Goal: Information Seeking & Learning: Learn about a topic

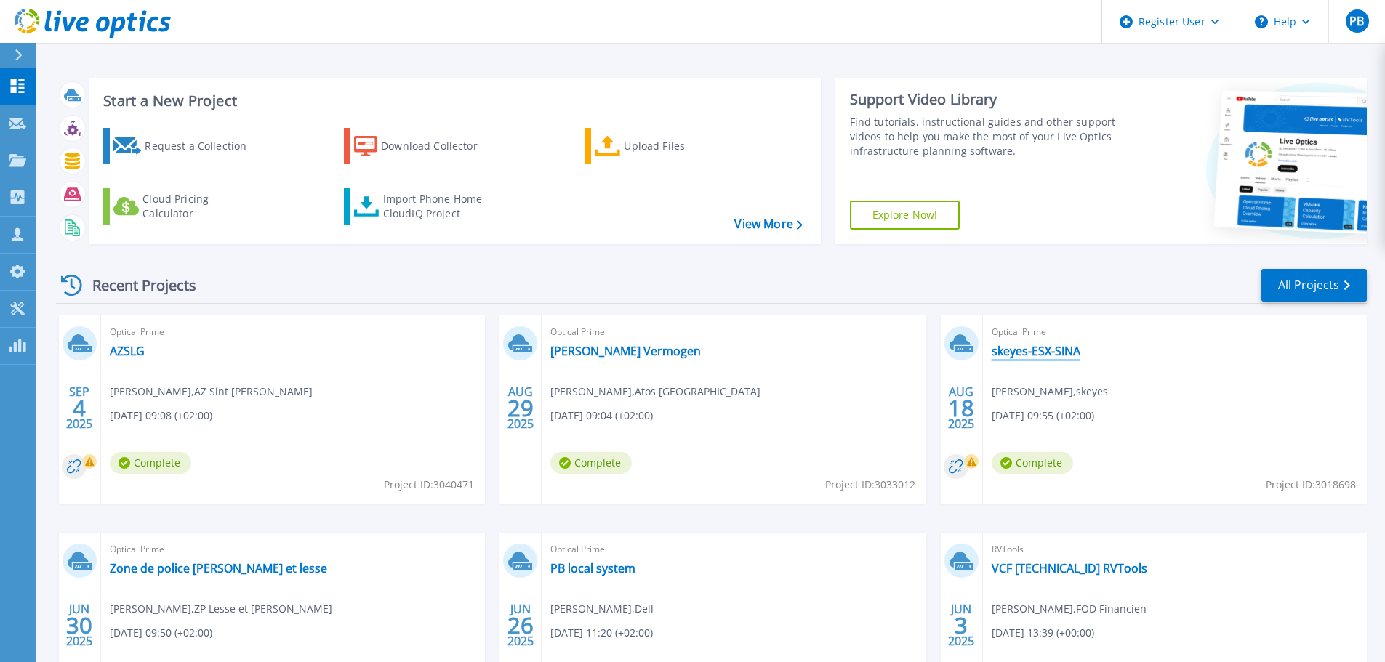
click at [1063, 357] on link "skeyes-ESX-SINA" at bounding box center [1036, 351] width 89 height 15
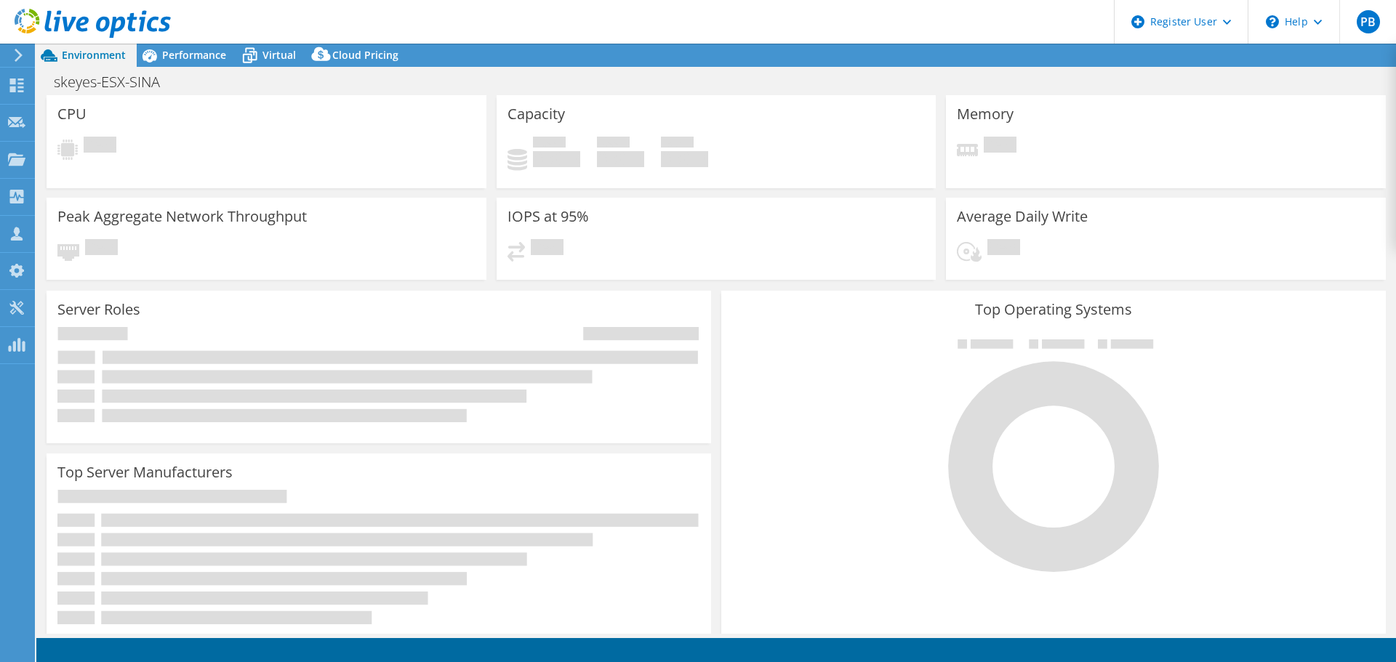
select select "USD"
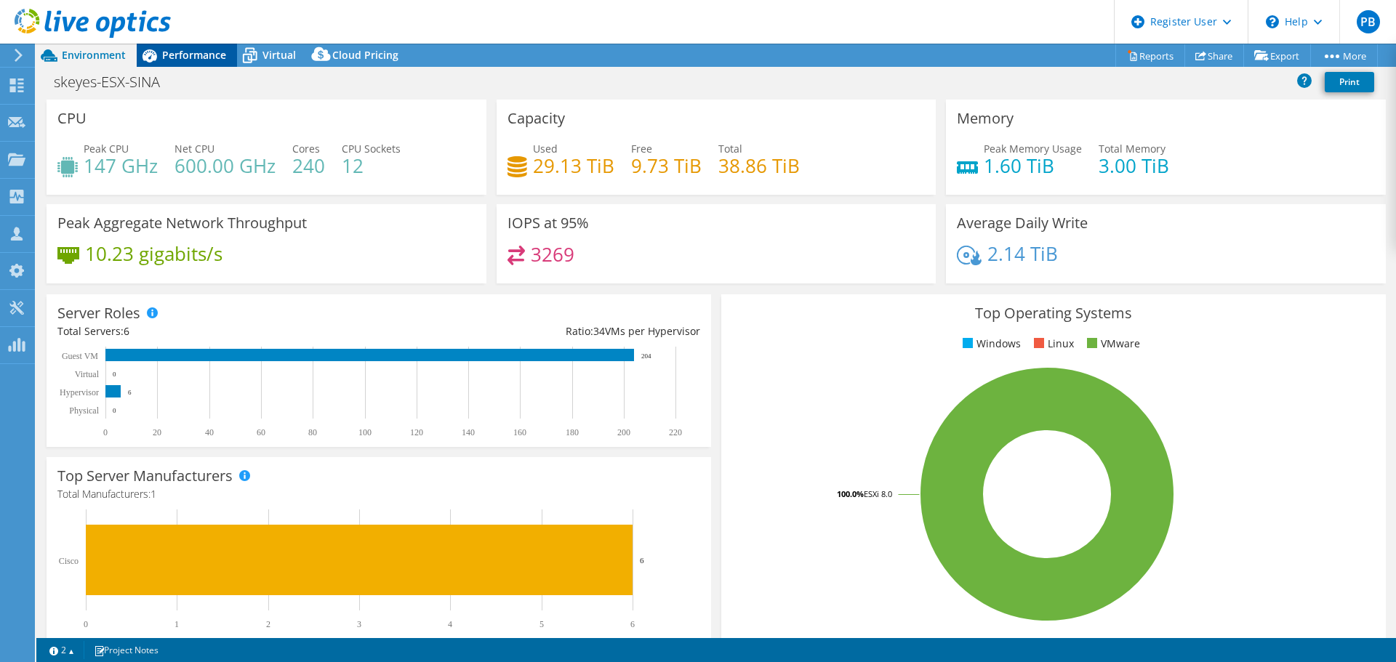
click at [212, 57] on span "Performance" at bounding box center [194, 55] width 64 height 14
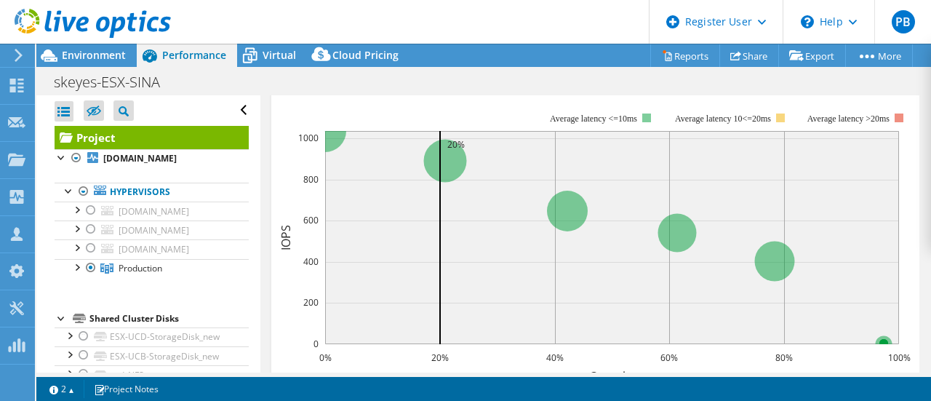
scroll to position [475, 0]
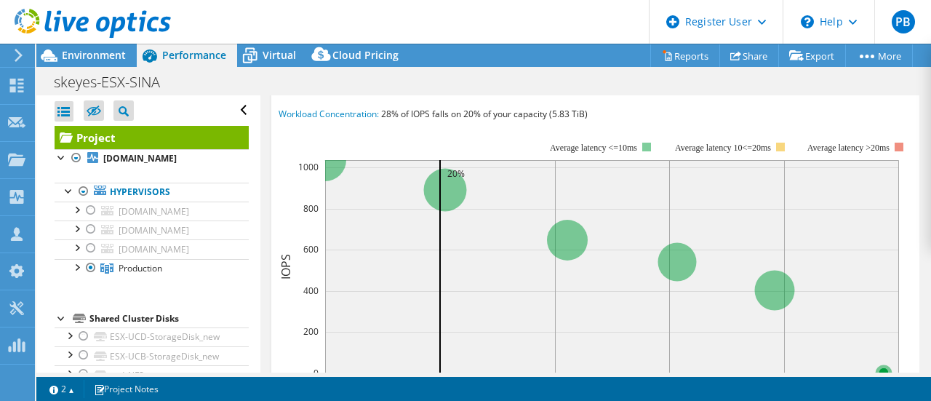
click at [476, 91] on span "Workload Concentration Bubble" at bounding box center [380, 81] width 201 height 17
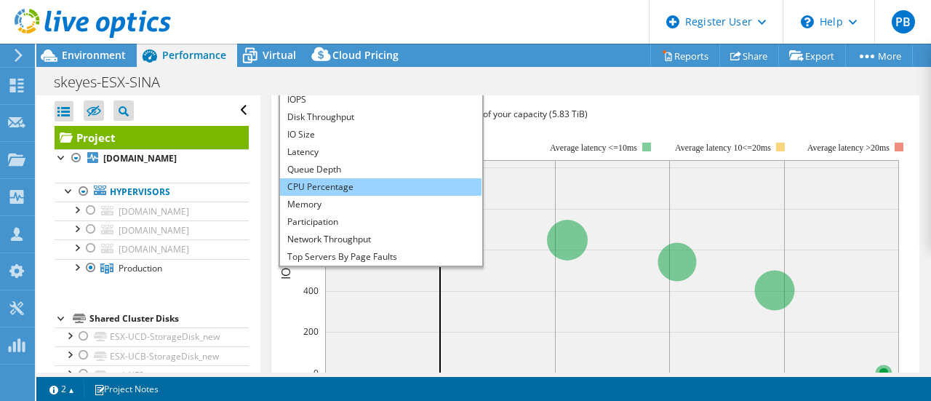
click at [368, 196] on li "CPU Percentage" at bounding box center [380, 186] width 201 height 17
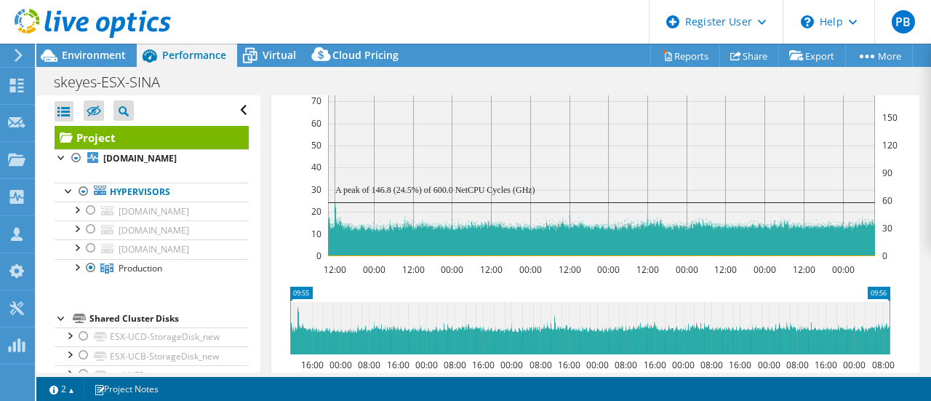
scroll to position [339, 0]
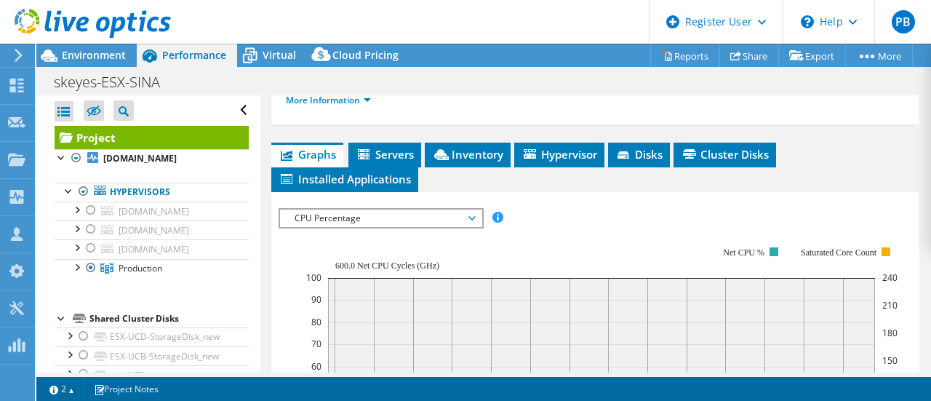
click at [472, 227] on span "CPU Percentage" at bounding box center [380, 217] width 187 height 17
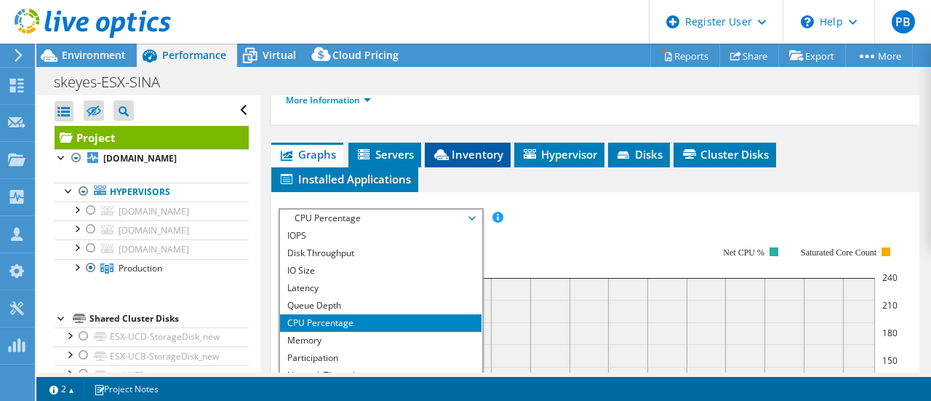
click at [484, 161] on span "Inventory" at bounding box center [467, 154] width 71 height 15
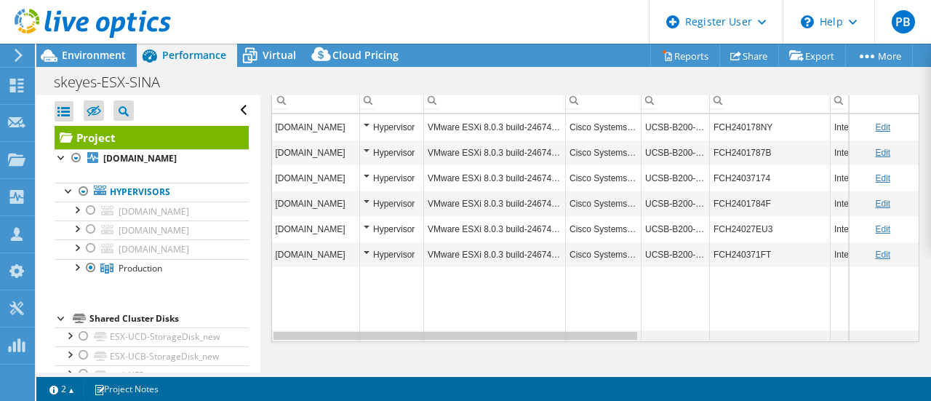
scroll to position [0, 469]
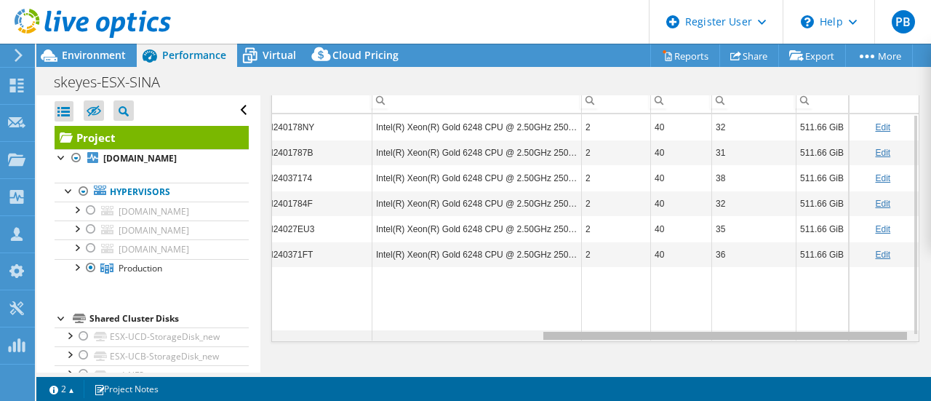
click at [748, 341] on div "Data grid" at bounding box center [595, 335] width 647 height 11
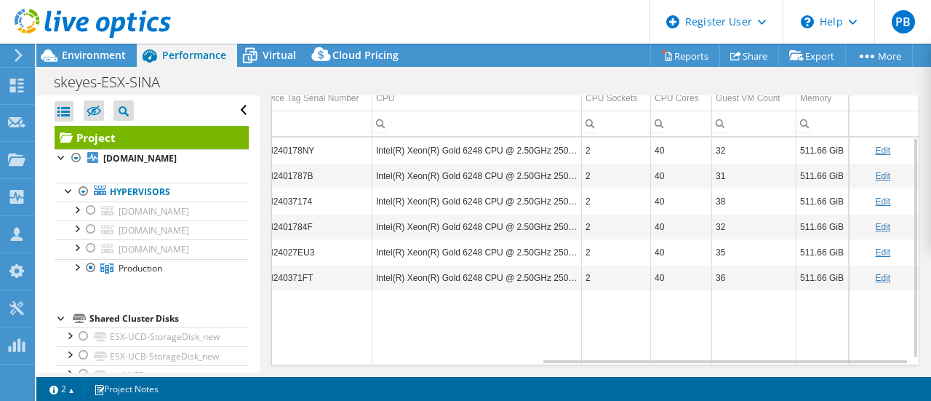
scroll to position [232, 0]
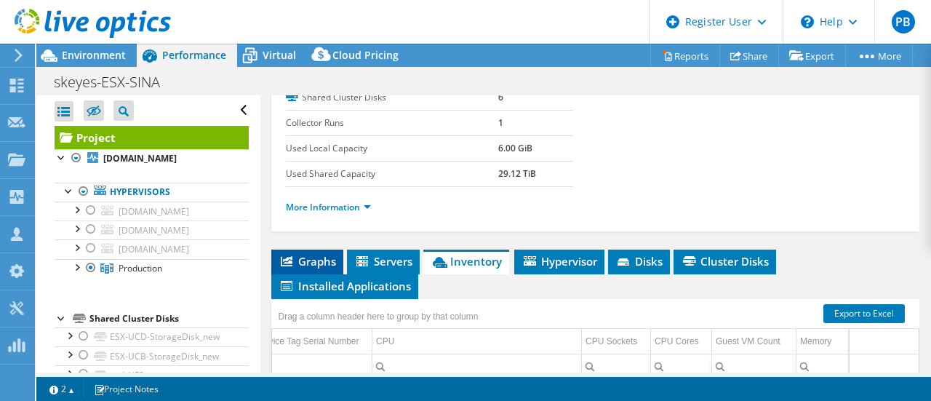
click at [326, 268] on span "Graphs" at bounding box center [307, 261] width 57 height 15
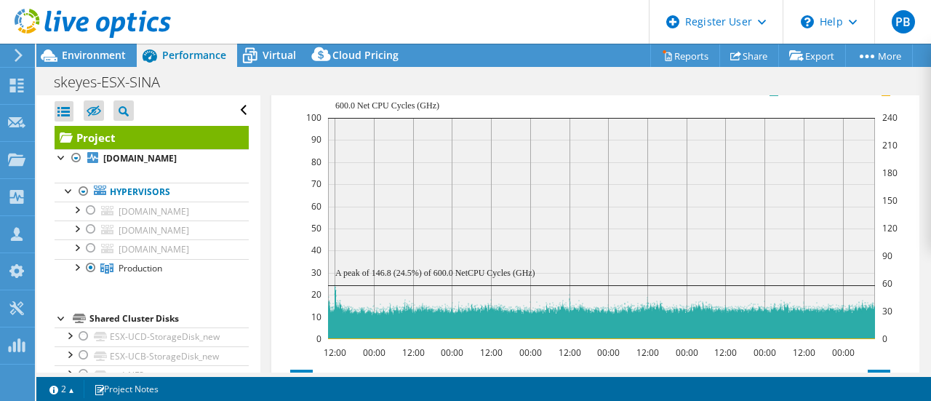
scroll to position [504, 0]
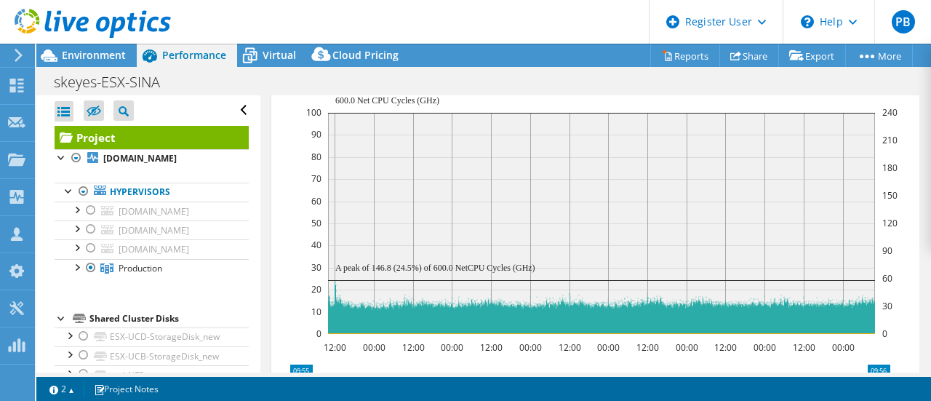
click at [473, 62] on span "CPU Percentage" at bounding box center [380, 52] width 187 height 17
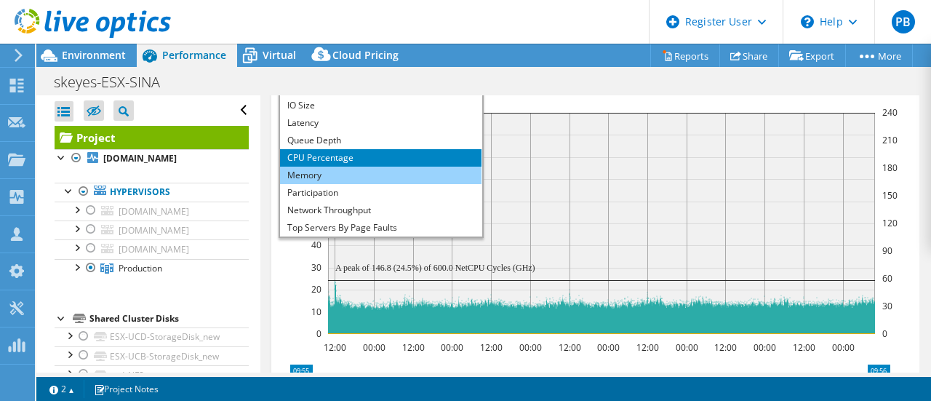
click at [385, 184] on li "Memory" at bounding box center [380, 175] width 201 height 17
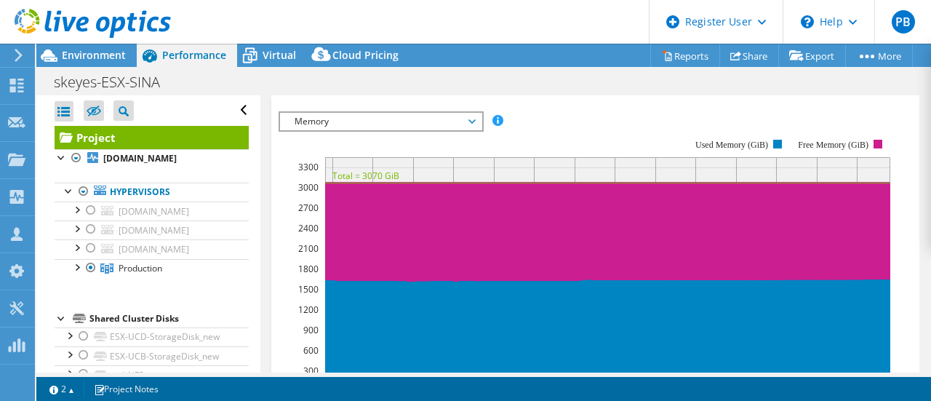
scroll to position [436, 0]
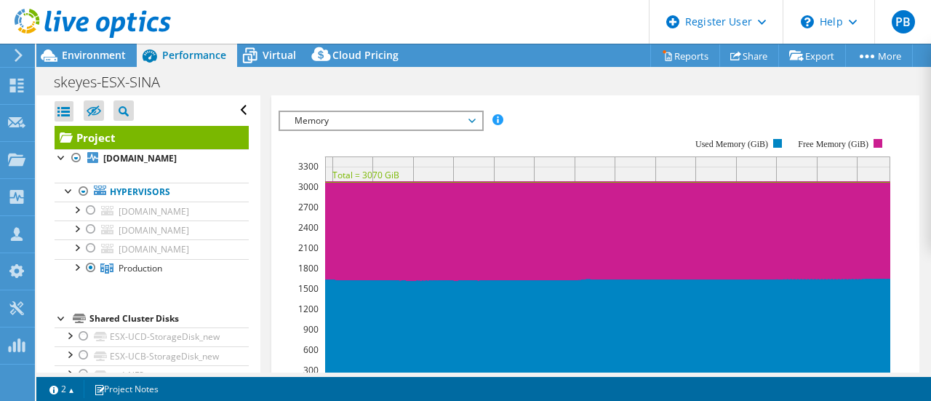
click at [477, 129] on span "Memory" at bounding box center [380, 120] width 201 height 17
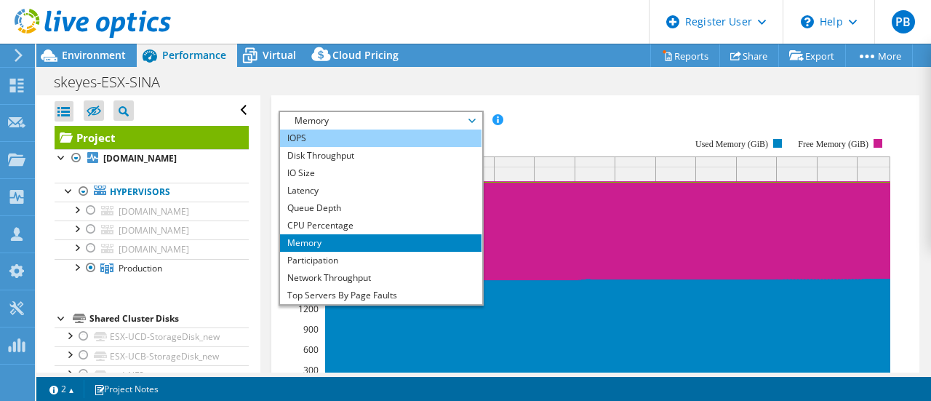
click at [423, 147] on li "IOPS" at bounding box center [380, 137] width 201 height 17
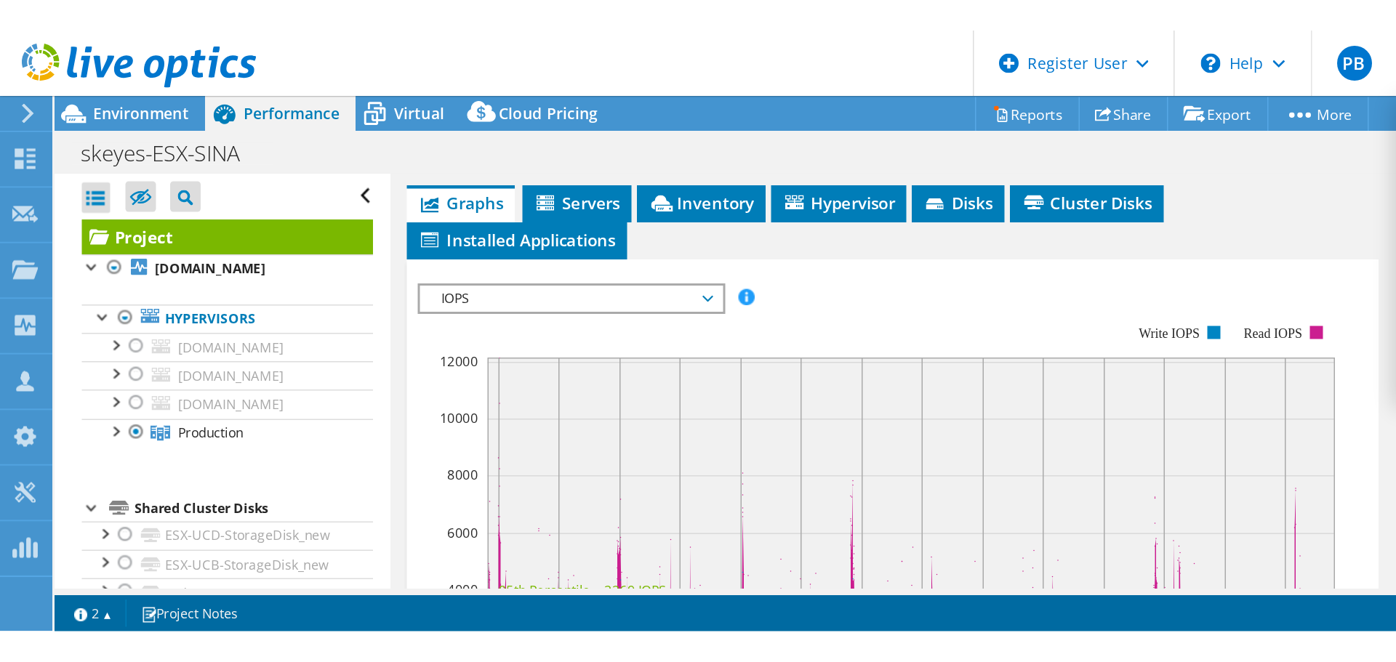
scroll to position [358, 0]
